Goal: Information Seeking & Learning: Learn about a topic

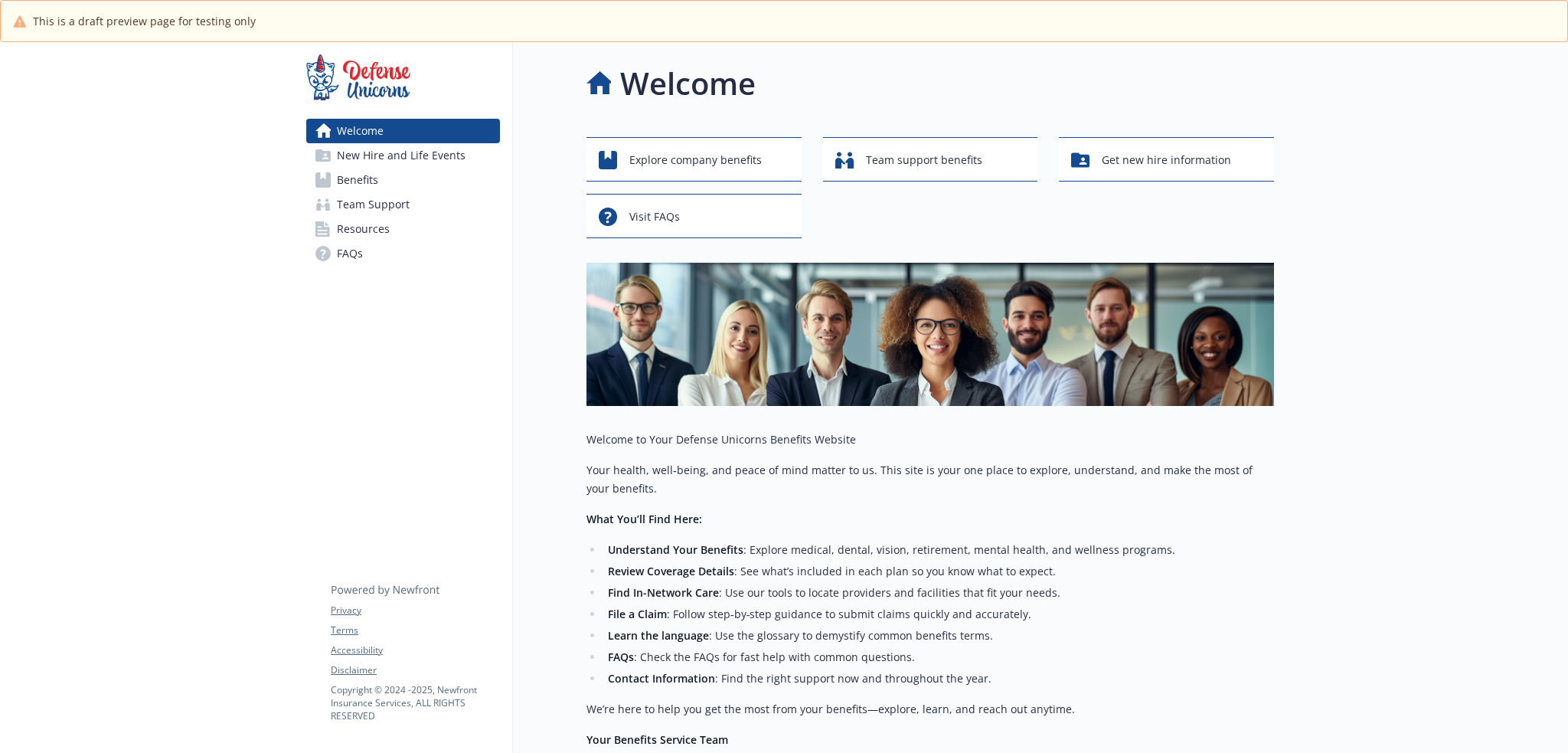
drag, startPoint x: 412, startPoint y: 182, endPoint x: 469, endPoint y: 202, distance: 60.4
click at [412, 182] on link "Benefits" at bounding box center [403, 180] width 194 height 25
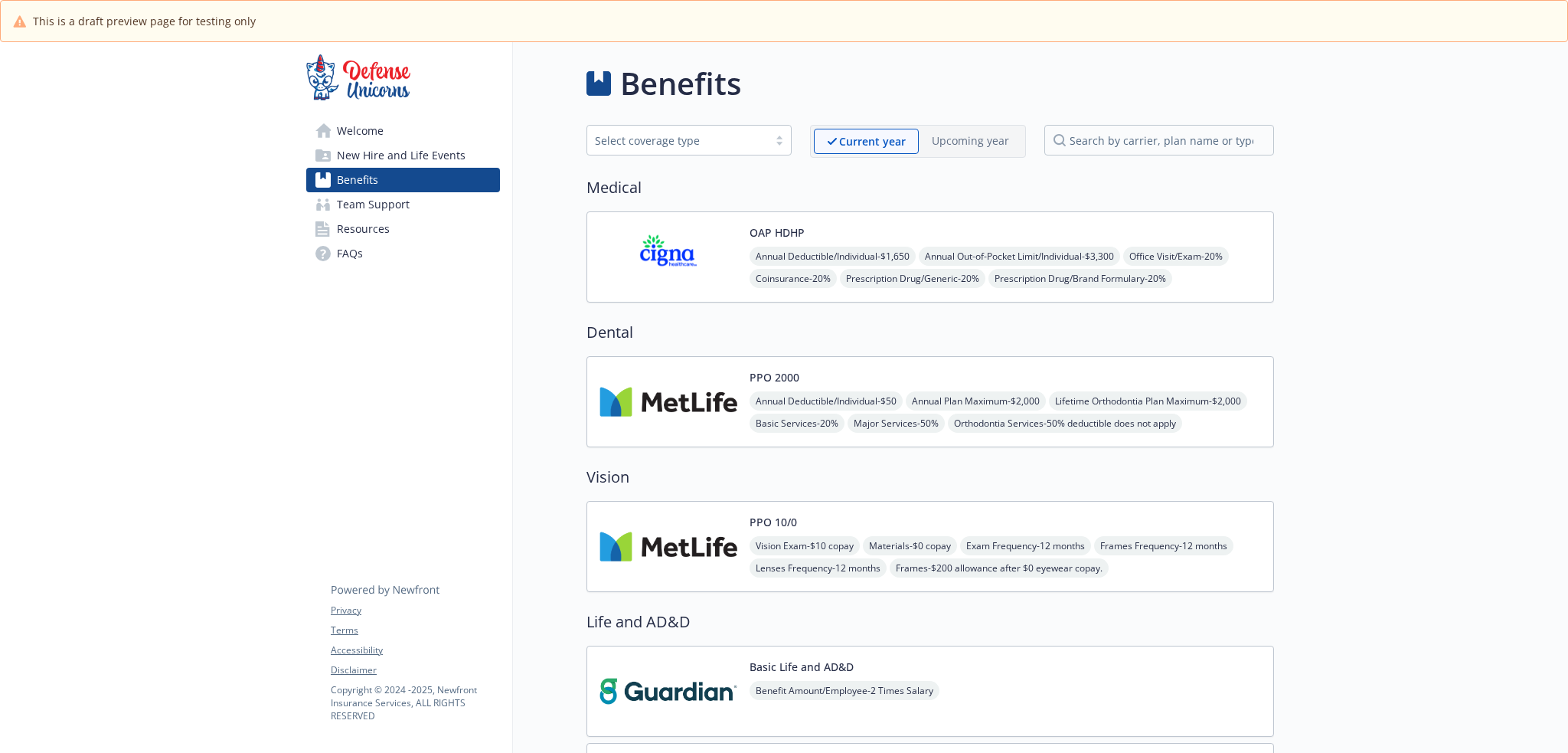
click at [783, 285] on span "Coinsurance - 20%" at bounding box center [793, 278] width 88 height 19
